Goal: Task Accomplishment & Management: Complete application form

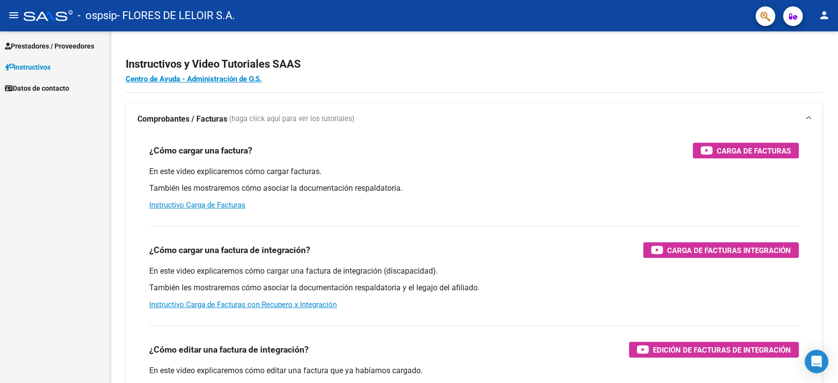
click at [82, 60] on link "Instructivos" at bounding box center [54, 66] width 109 height 21
click at [68, 55] on link "Prestadores / Proveedores" at bounding box center [54, 45] width 109 height 21
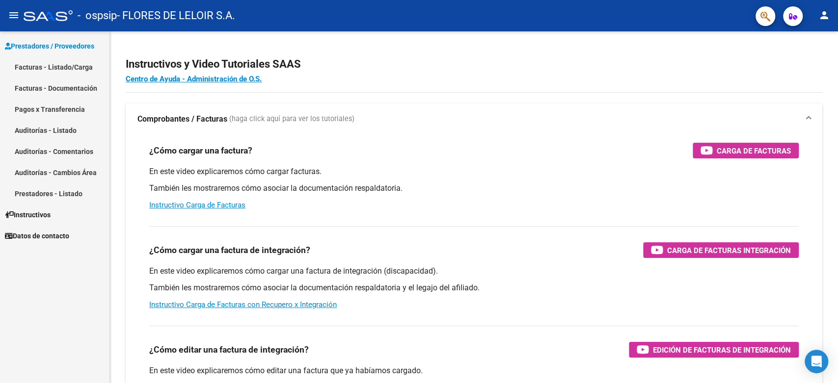
click at [66, 80] on link "Facturas - Documentación" at bounding box center [54, 88] width 109 height 21
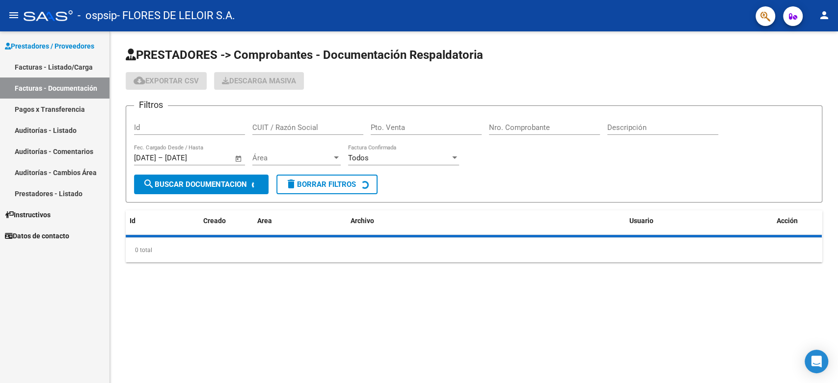
click at [67, 73] on link "Facturas - Listado/Carga" at bounding box center [54, 66] width 109 height 21
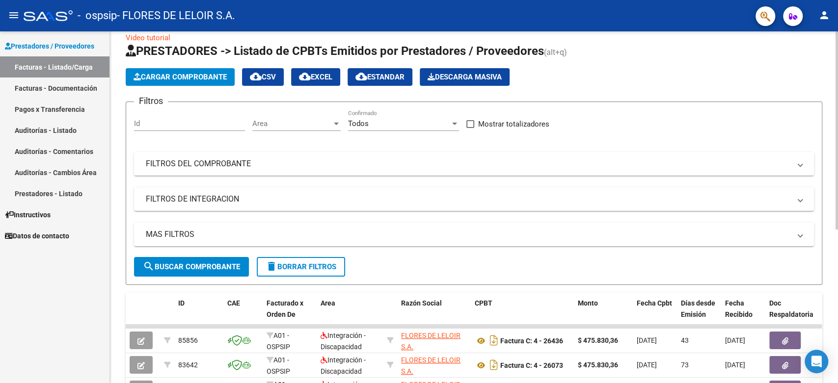
scroll to position [14, 0]
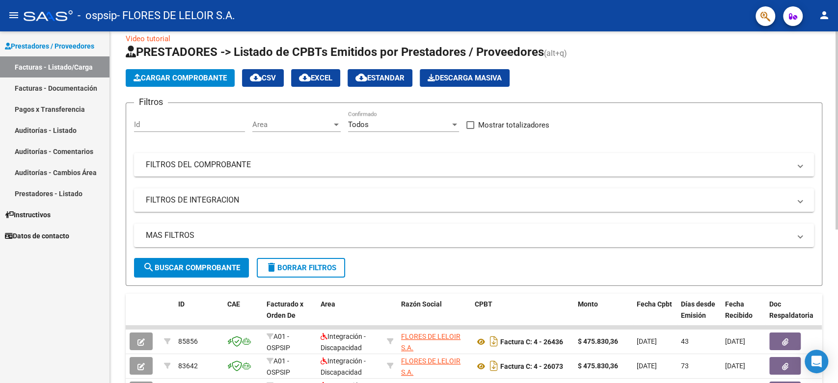
click at [195, 79] on span "Cargar Comprobante" at bounding box center [179, 78] width 93 height 9
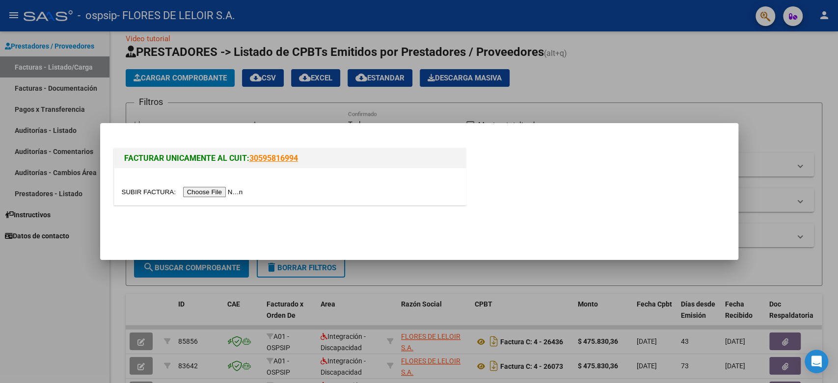
click at [232, 190] on input "file" at bounding box center [184, 192] width 124 height 10
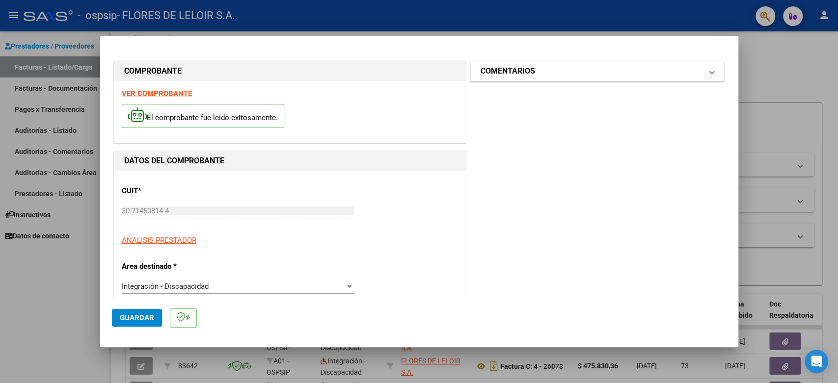
click at [524, 78] on mat-expansion-panel-header "COMENTARIOS" at bounding box center [597, 71] width 253 height 20
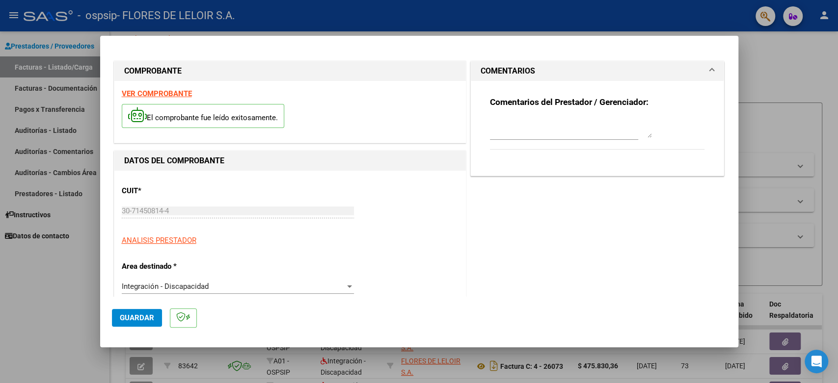
click at [509, 120] on textarea at bounding box center [571, 128] width 162 height 20
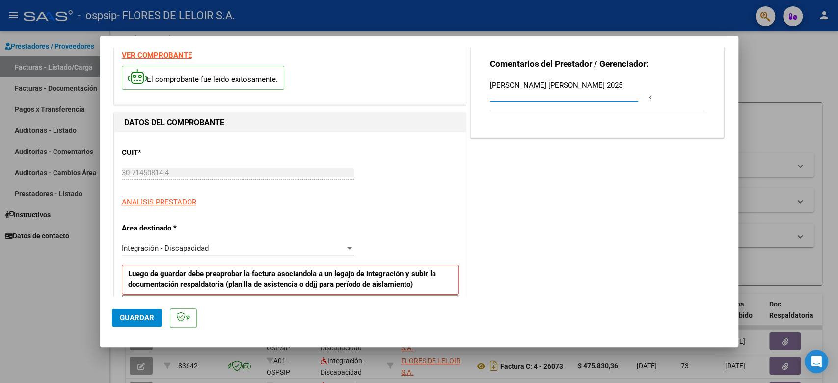
scroll to position [109, 0]
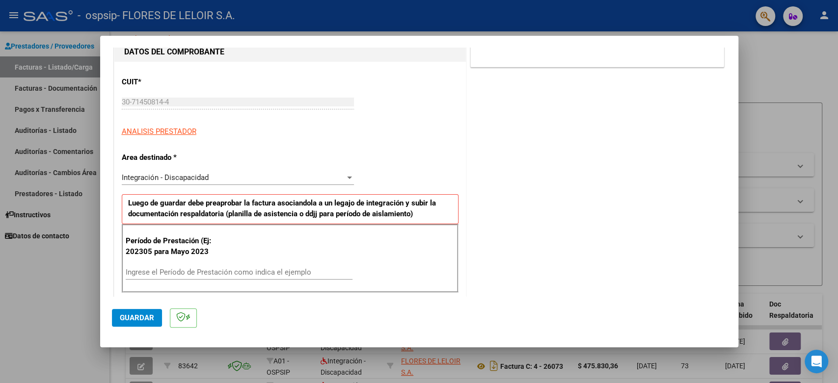
type textarea "diaz martinez angel julio 2025"
click at [222, 268] on div "Ingrese el Período de Prestación como indica el ejemplo" at bounding box center [239, 272] width 227 height 15
type input "202507"
click at [126, 319] on span "Guardar" at bounding box center [137, 318] width 34 height 9
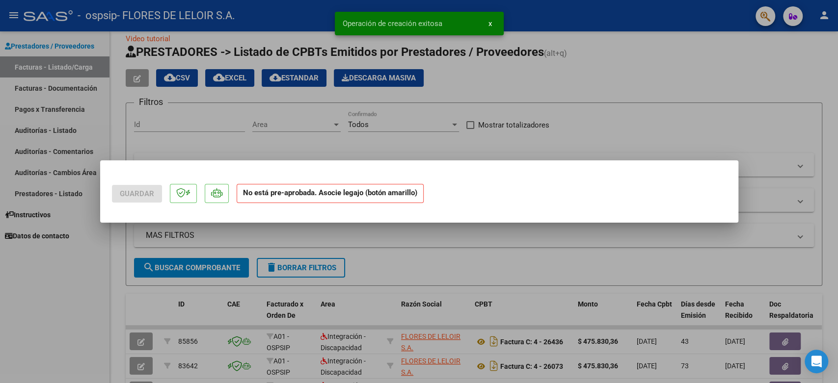
scroll to position [0, 0]
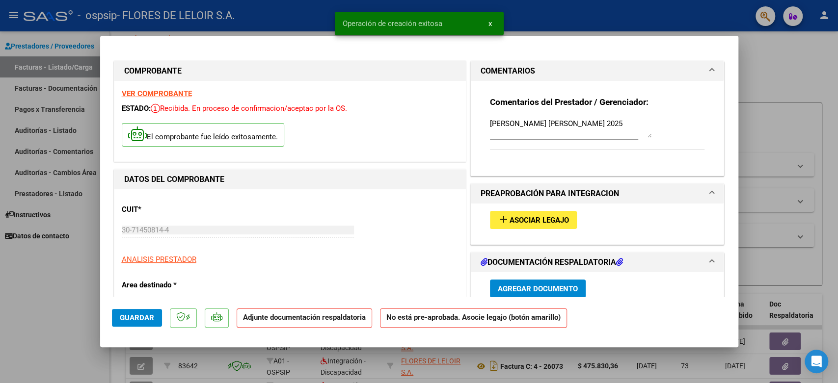
click at [513, 216] on span "Asociar Legajo" at bounding box center [538, 220] width 59 height 9
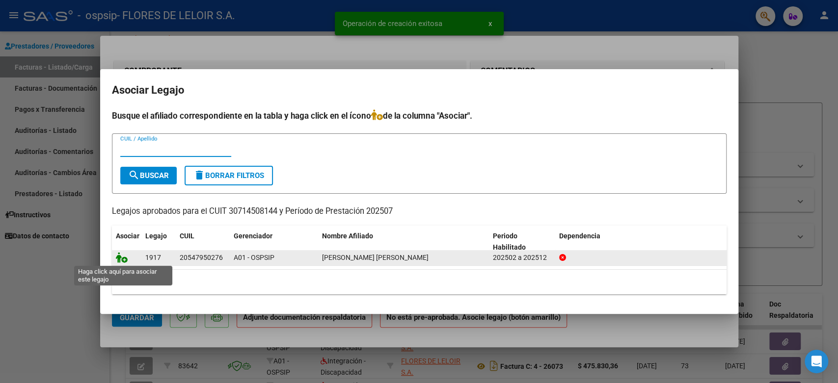
click at [116, 258] on icon at bounding box center [122, 257] width 12 height 11
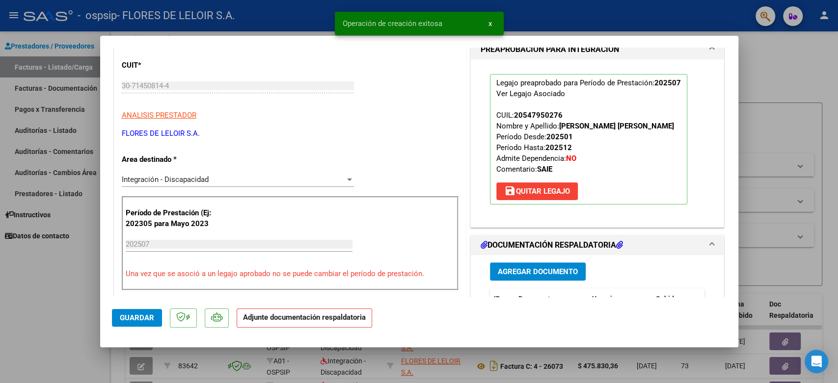
scroll to position [163, 0]
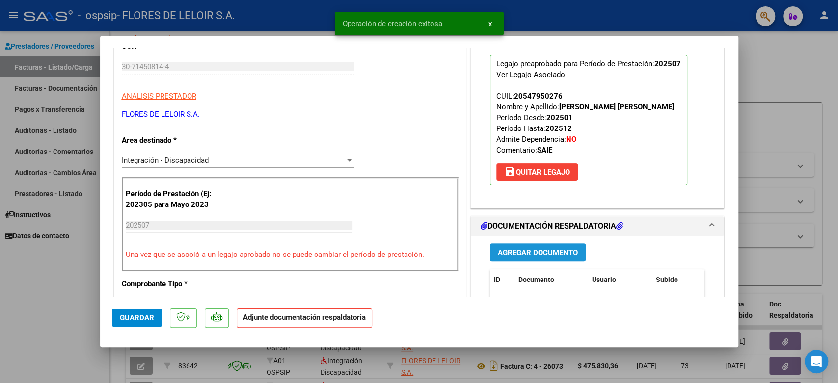
click at [505, 254] on span "Agregar Documento" at bounding box center [537, 252] width 80 height 9
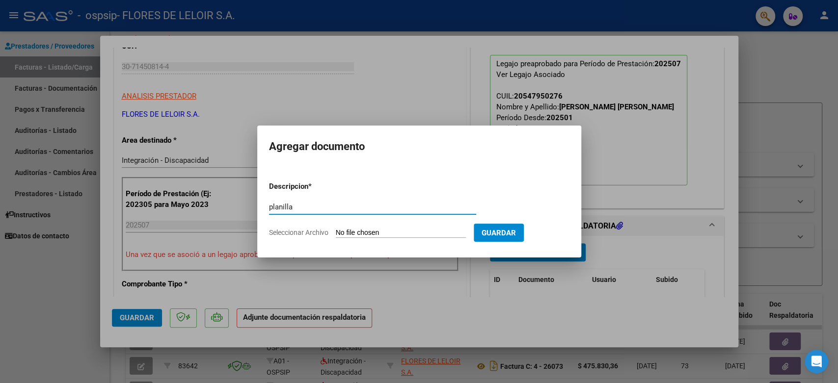
type input "planilla"
click at [404, 232] on input "Seleccionar Archivo" at bounding box center [401, 233] width 130 height 9
type input "C:\fakepath\DIAZ MARTINEZ ANGEL DAREK PLANILLA JULIO.pdf"
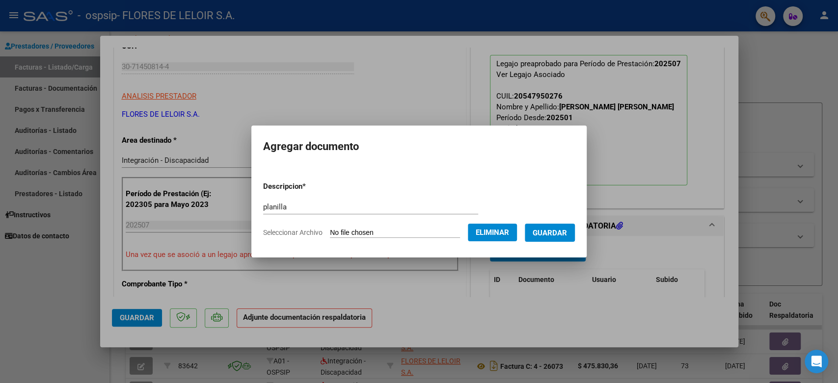
click at [550, 238] on button "Guardar" at bounding box center [549, 233] width 50 height 18
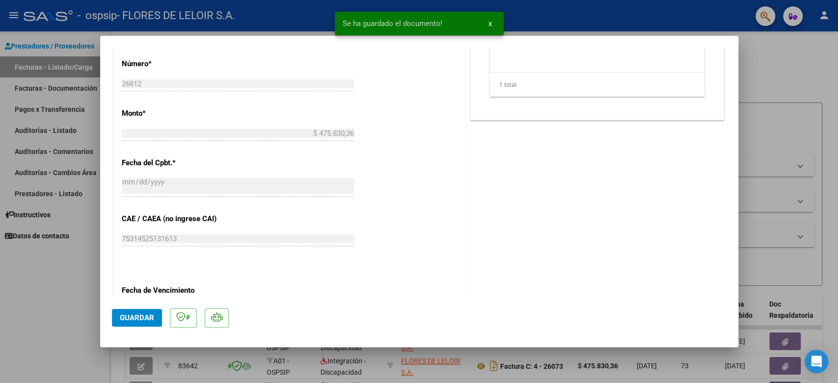
scroll to position [491, 0]
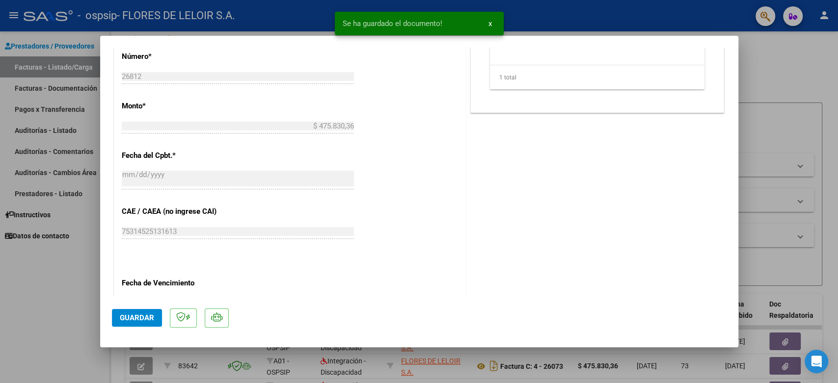
click at [150, 308] on mat-dialog-actions "Guardar" at bounding box center [419, 316] width 614 height 39
click at [150, 314] on span "Guardar" at bounding box center [137, 318] width 34 height 9
click at [76, 250] on div at bounding box center [419, 191] width 838 height 383
type input "$ 0,00"
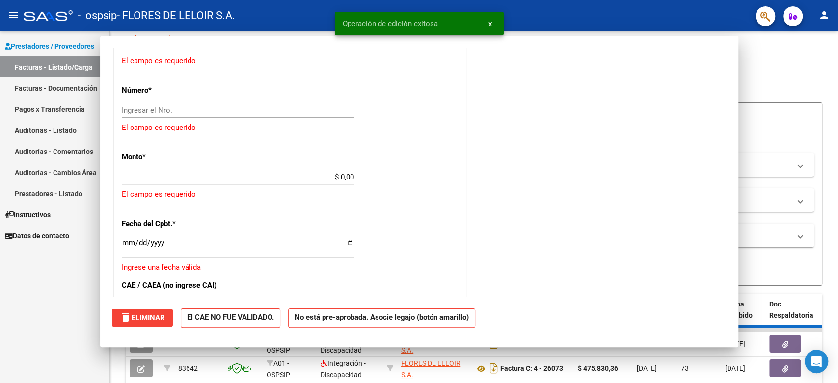
scroll to position [0, 0]
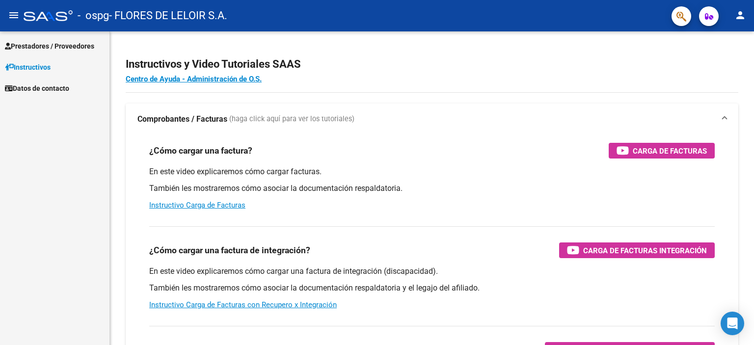
click at [92, 45] on span "Prestadores / Proveedores" at bounding box center [49, 46] width 89 height 11
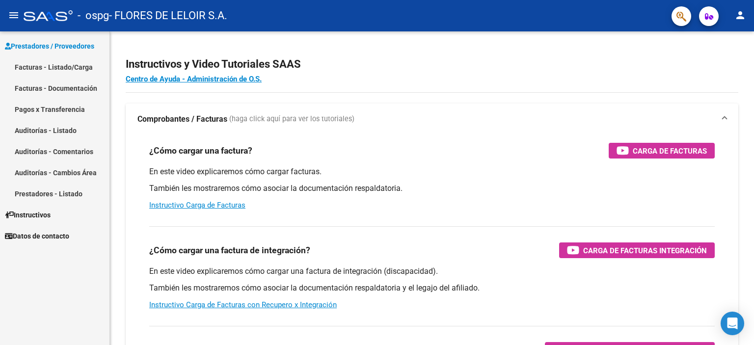
click at [88, 59] on link "Facturas - Listado/Carga" at bounding box center [54, 66] width 109 height 21
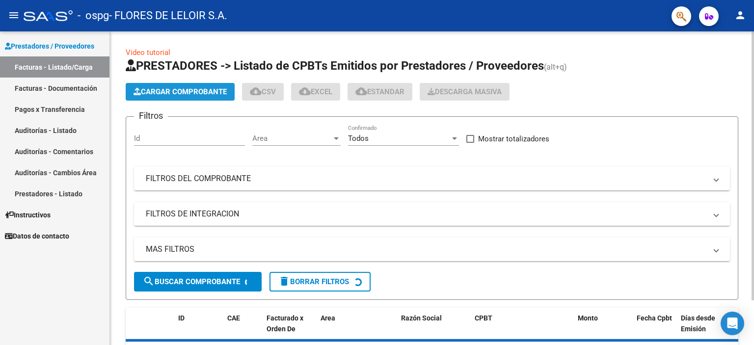
click at [156, 84] on button "Cargar Comprobante" at bounding box center [180, 92] width 109 height 18
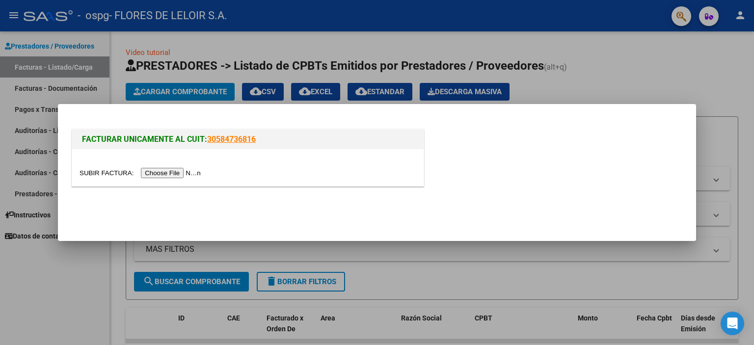
click at [197, 171] on input "file" at bounding box center [141, 173] width 124 height 10
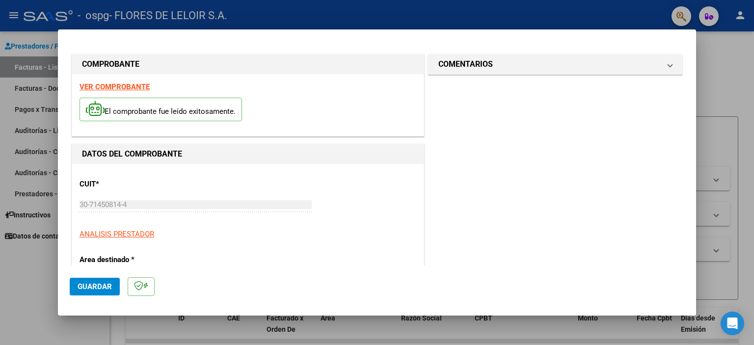
click at [473, 71] on mat-expansion-panel-header "COMENTARIOS" at bounding box center [554, 64] width 253 height 20
click at [458, 103] on div "Comentarios del Prestador / Gerenciador:" at bounding box center [554, 121] width 215 height 63
click at [457, 112] on textarea at bounding box center [528, 121] width 162 height 20
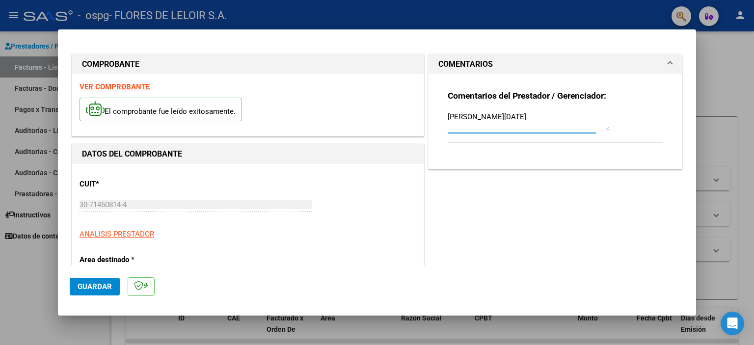
scroll to position [196, 0]
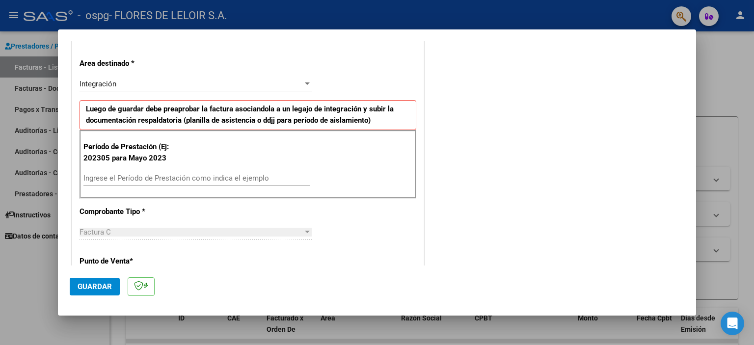
type textarea "[PERSON_NAME][DATE]"
click at [183, 184] on div "Ingrese el Período de Prestación como indica el ejemplo" at bounding box center [196, 178] width 227 height 15
type input "202507"
click at [118, 288] on button "Guardar" at bounding box center [95, 287] width 50 height 18
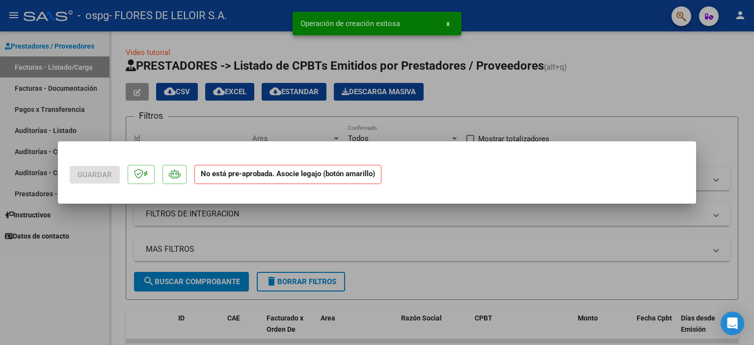
scroll to position [0, 0]
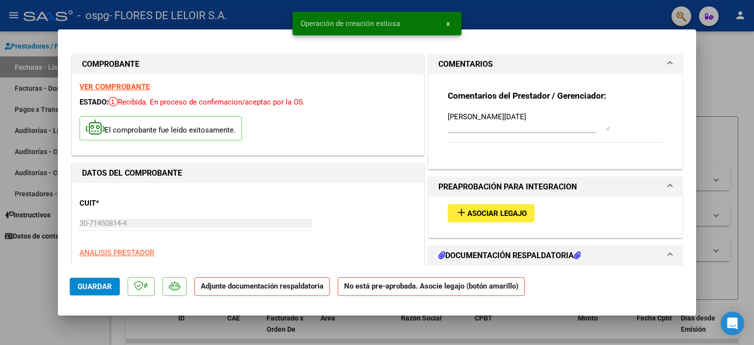
click at [469, 209] on span "add Asociar Legajo" at bounding box center [490, 213] width 71 height 9
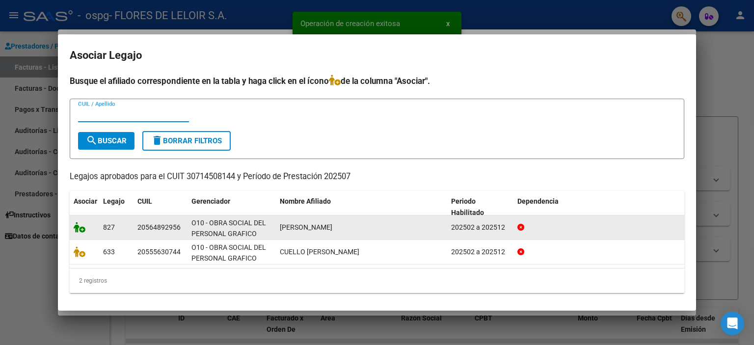
click at [83, 228] on icon at bounding box center [80, 227] width 12 height 11
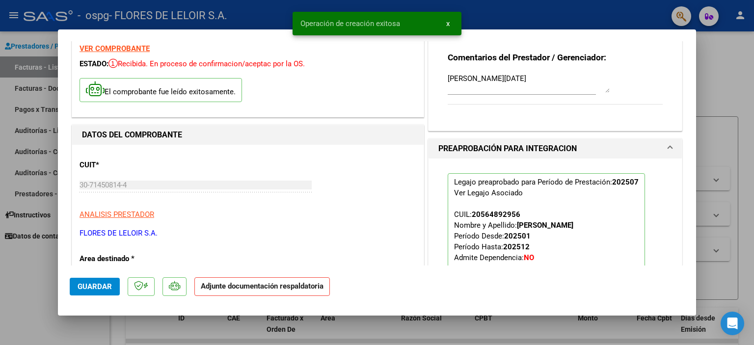
scroll to position [147, 0]
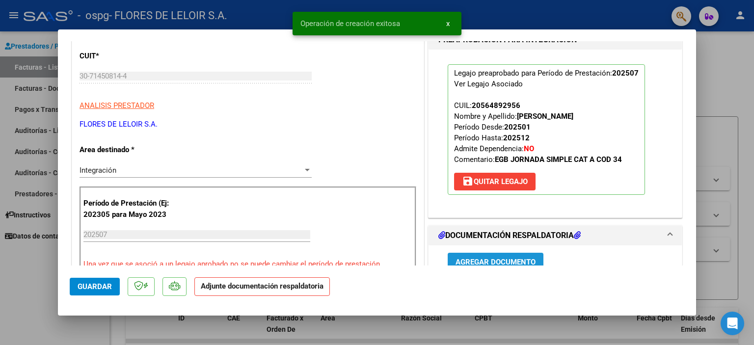
click at [478, 255] on button "Agregar Documento" at bounding box center [495, 262] width 96 height 18
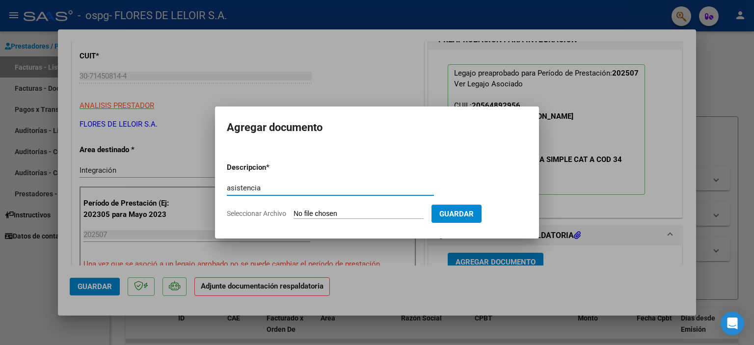
type input "asistencia"
click at [367, 214] on input "Seleccionar Archivo" at bounding box center [358, 213] width 130 height 9
type input "C:\fakepath\[PERSON_NAME] JULIO.pdf"
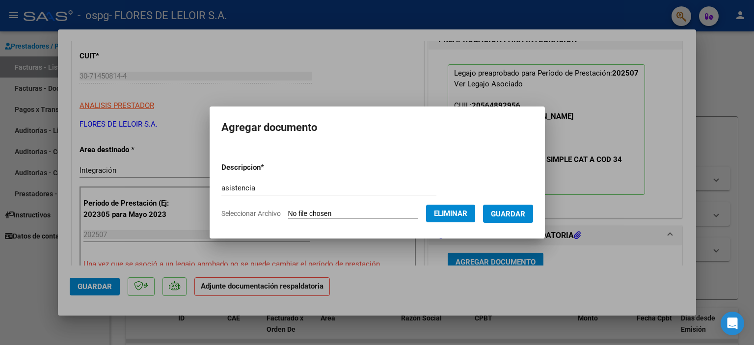
click at [518, 223] on form "Descripcion * asistencia Escriba aquí una descripcion Seleccionar Archivo Elimi…" at bounding box center [377, 191] width 312 height 72
click at [518, 218] on span "Guardar" at bounding box center [508, 213] width 34 height 9
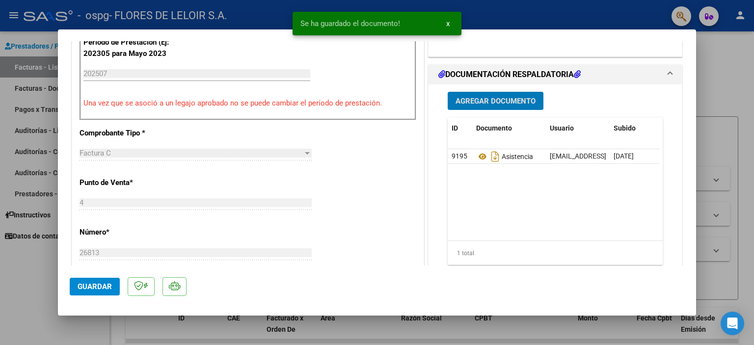
scroll to position [348, 0]
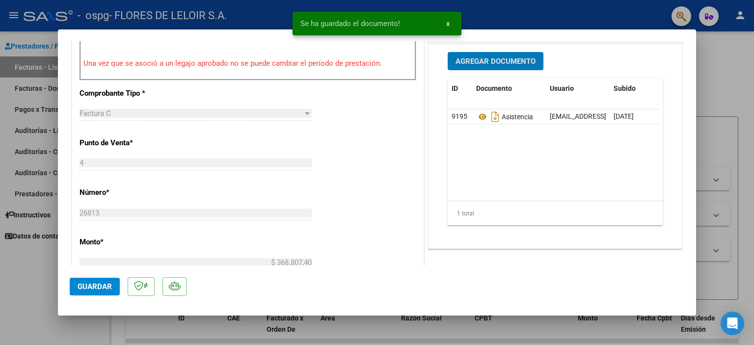
click at [105, 283] on span "Guardar" at bounding box center [95, 286] width 34 height 9
click at [38, 225] on div at bounding box center [377, 172] width 754 height 345
type input "$ 0,00"
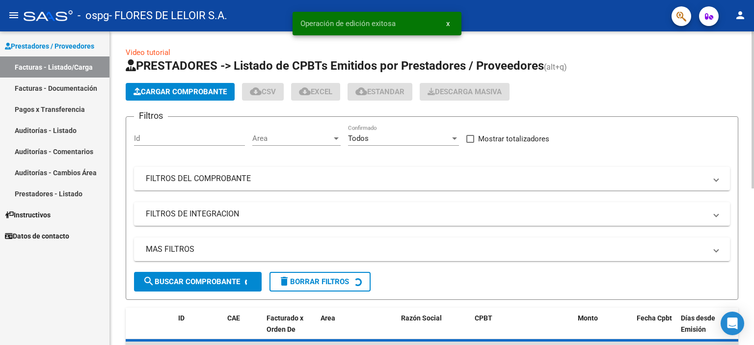
click at [148, 99] on button "Cargar Comprobante" at bounding box center [180, 92] width 109 height 18
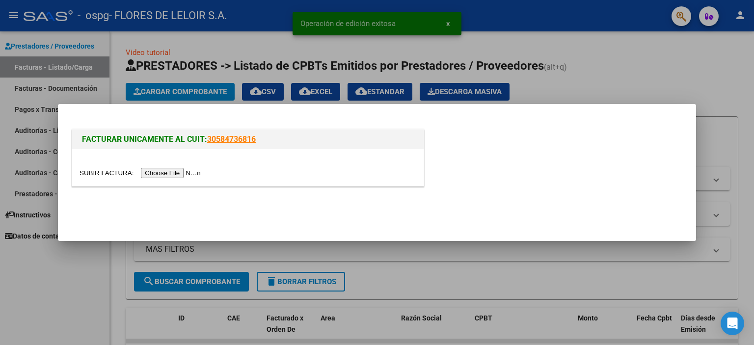
click at [196, 170] on input "file" at bounding box center [141, 173] width 124 height 10
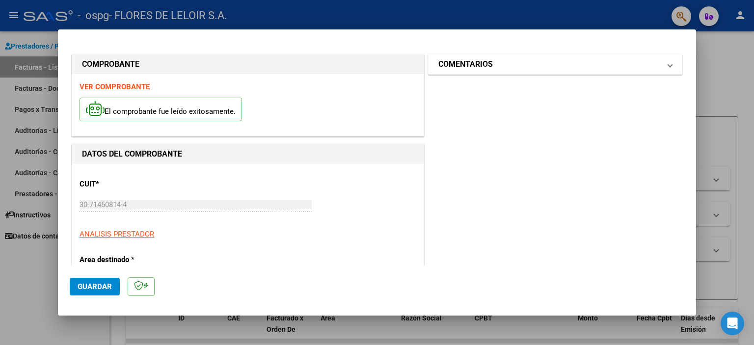
click at [460, 67] on h1 "COMENTARIOS" at bounding box center [465, 64] width 54 height 12
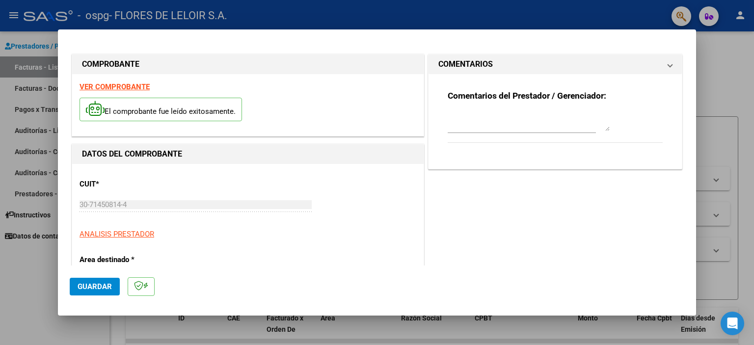
click at [480, 115] on textarea at bounding box center [528, 121] width 162 height 20
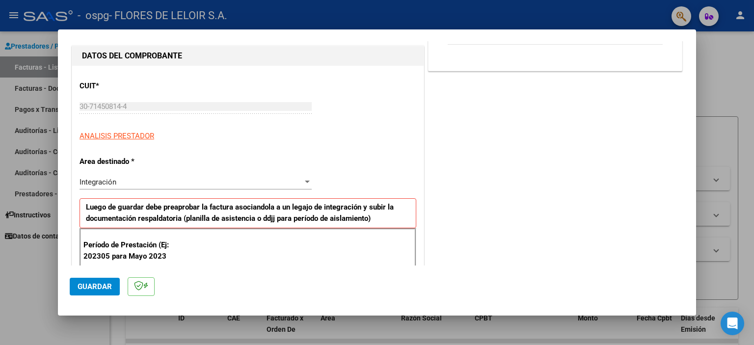
type textarea "cuello [PERSON_NAME][DATE]"
click at [182, 186] on div "Integración Seleccionar Area" at bounding box center [195, 182] width 232 height 15
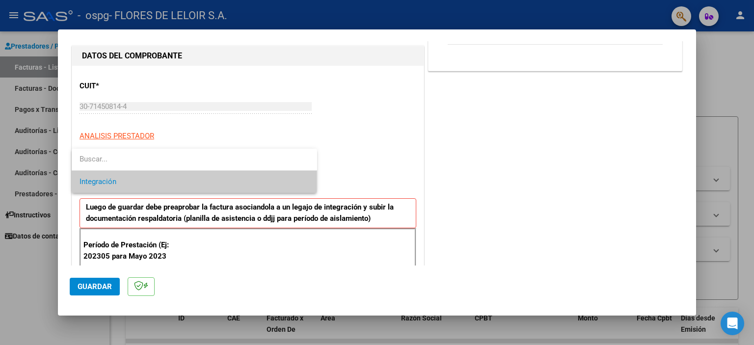
click at [395, 150] on div at bounding box center [377, 172] width 754 height 345
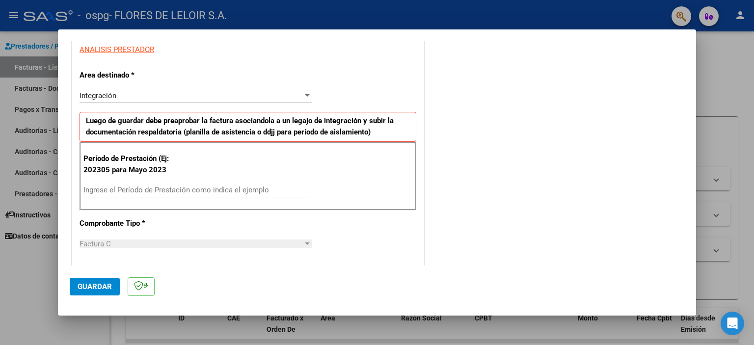
scroll to position [245, 0]
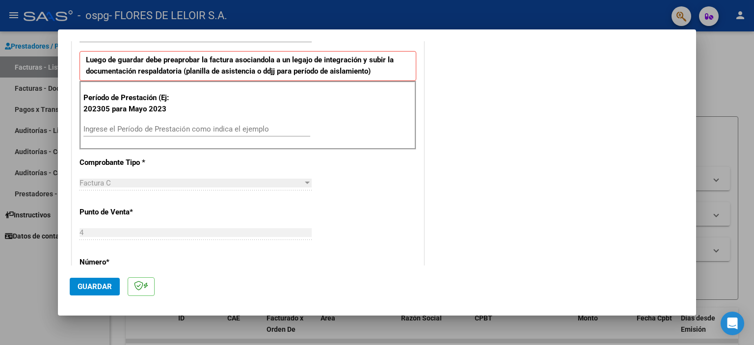
click at [165, 126] on input "Ingrese el Período de Prestación como indica el ejemplo" at bounding box center [196, 129] width 227 height 9
type input "202507"
click at [105, 284] on span "Guardar" at bounding box center [95, 286] width 34 height 9
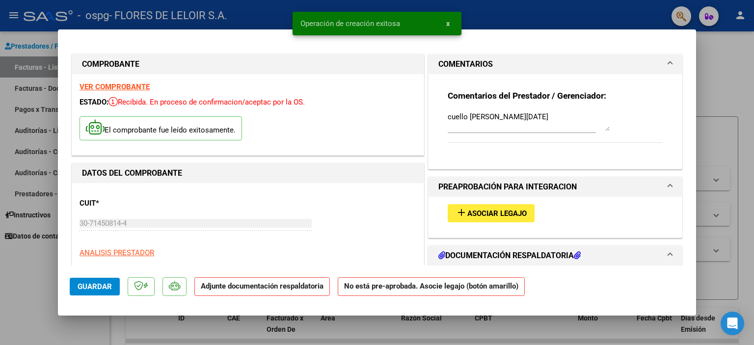
click at [484, 220] on button "add Asociar Legajo" at bounding box center [490, 213] width 87 height 18
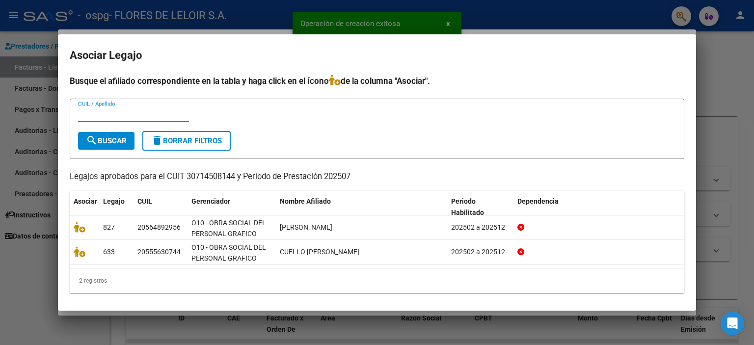
click at [69, 253] on mat-dialog-content "Busque el afiliado correspondiente en la tabla y haga click en el ícono de la c…" at bounding box center [377, 187] width 638 height 224
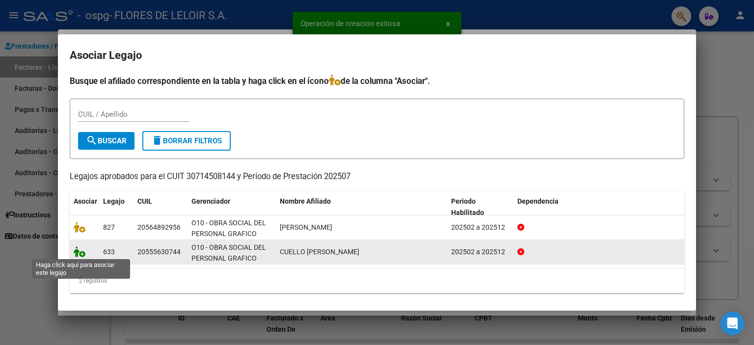
click at [81, 249] on icon at bounding box center [80, 251] width 12 height 11
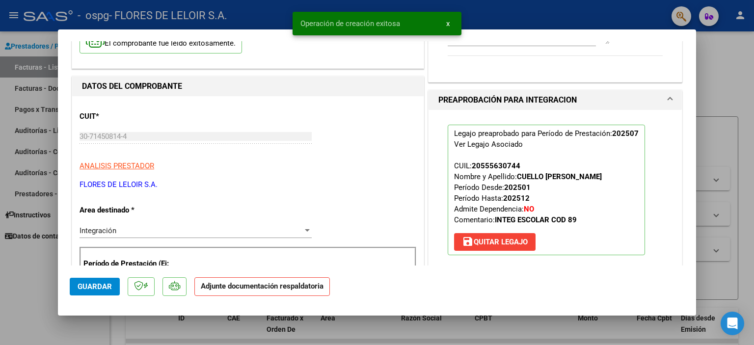
scroll to position [196, 0]
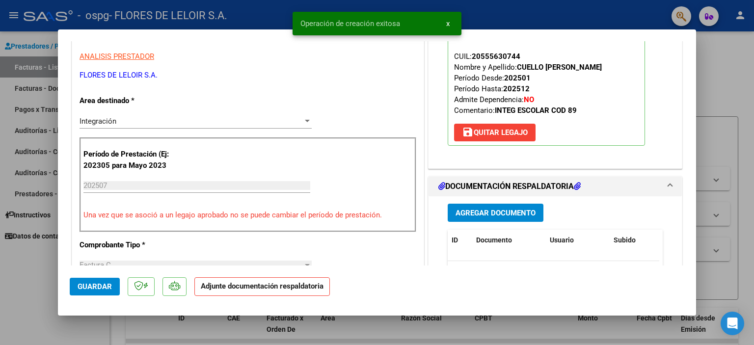
click at [534, 217] on button "Agregar Documento" at bounding box center [495, 213] width 96 height 18
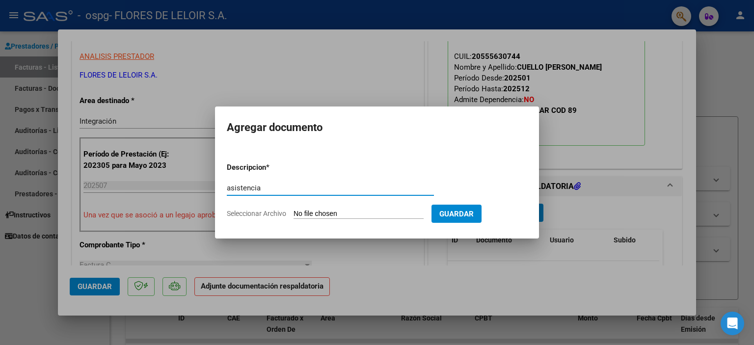
type input "asistencia"
click at [370, 209] on app-file-uploader "Seleccionar Archivo" at bounding box center [329, 213] width 205 height 9
click at [348, 211] on input "Seleccionar Archivo" at bounding box center [358, 213] width 130 height 9
type input "C:\fakepath\[PERSON_NAME].pdf"
